Goal: Navigation & Orientation: Find specific page/section

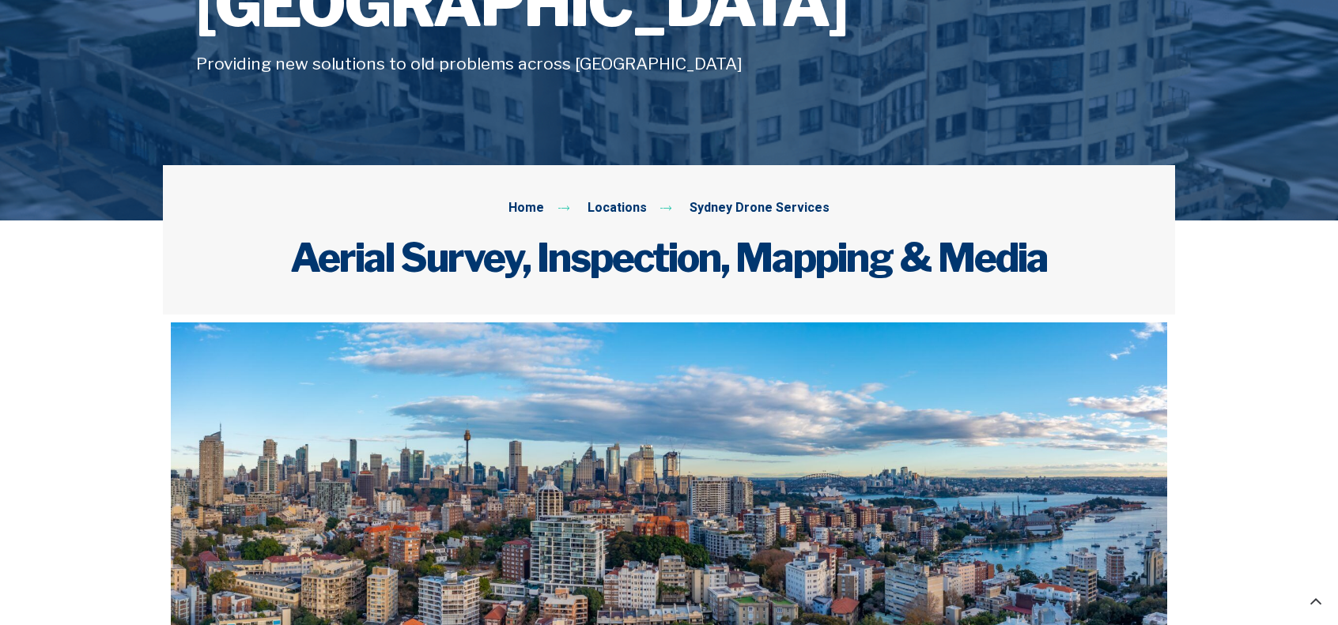
scroll to position [237, 0]
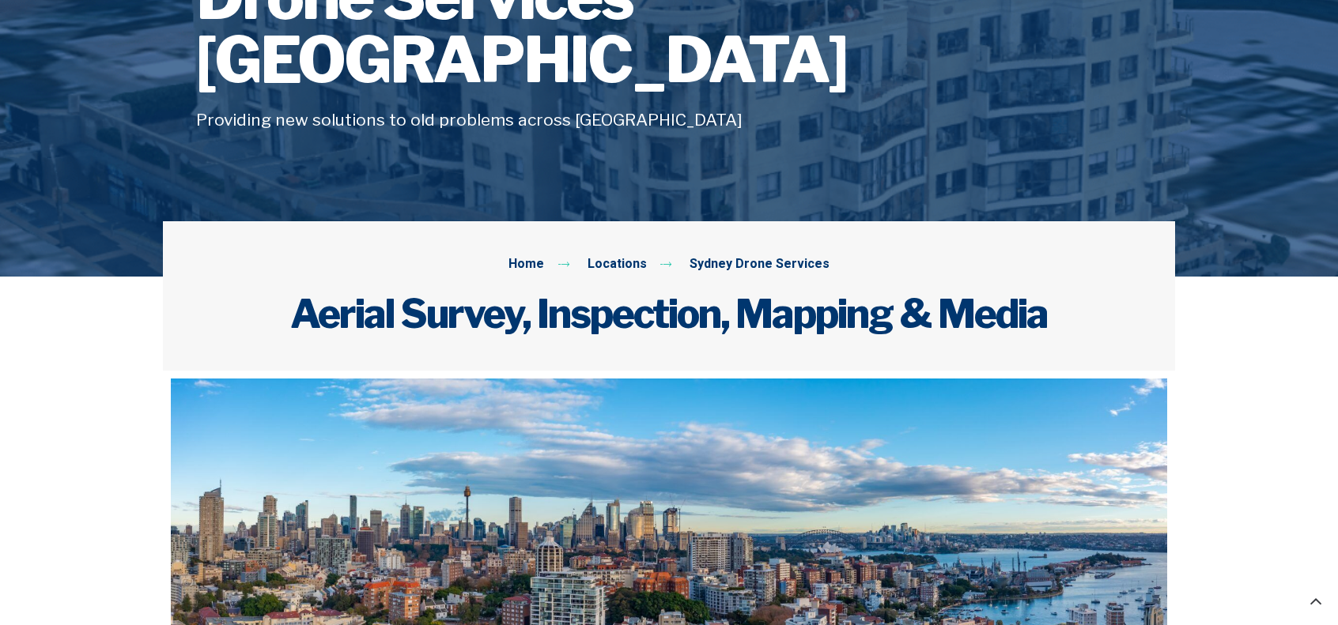
click at [624, 255] on span "Locations" at bounding box center [614, 265] width 63 height 21
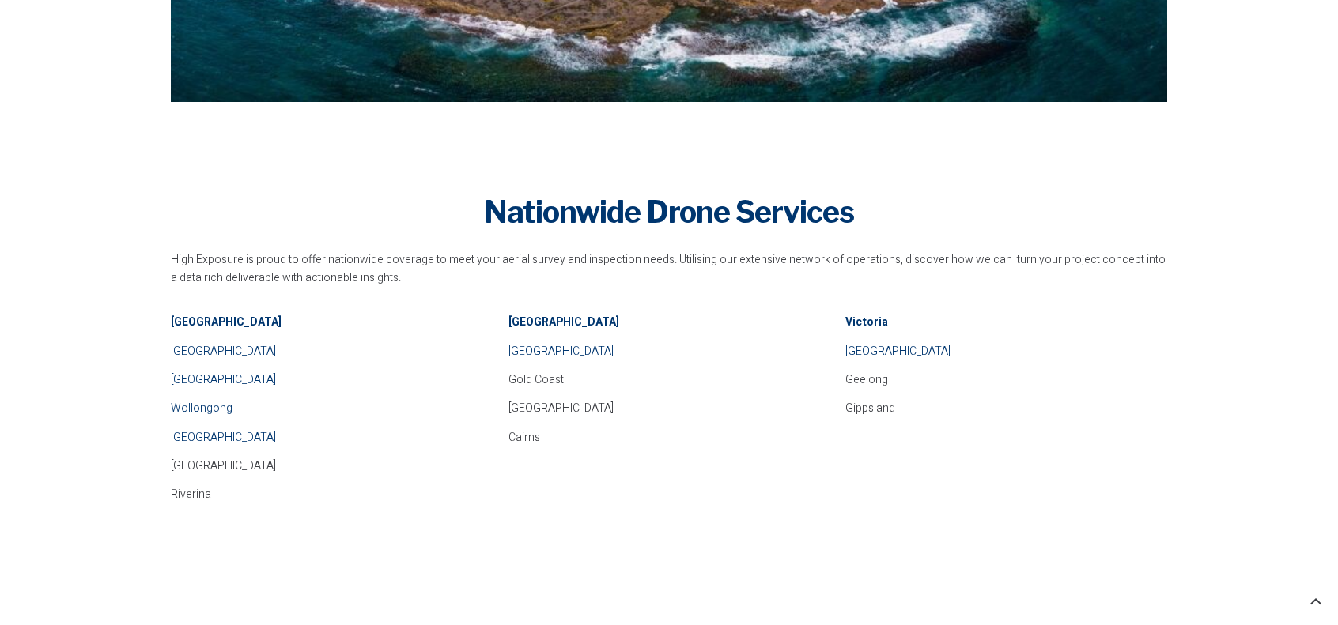
scroll to position [949, 0]
